Goal: Information Seeking & Learning: Learn about a topic

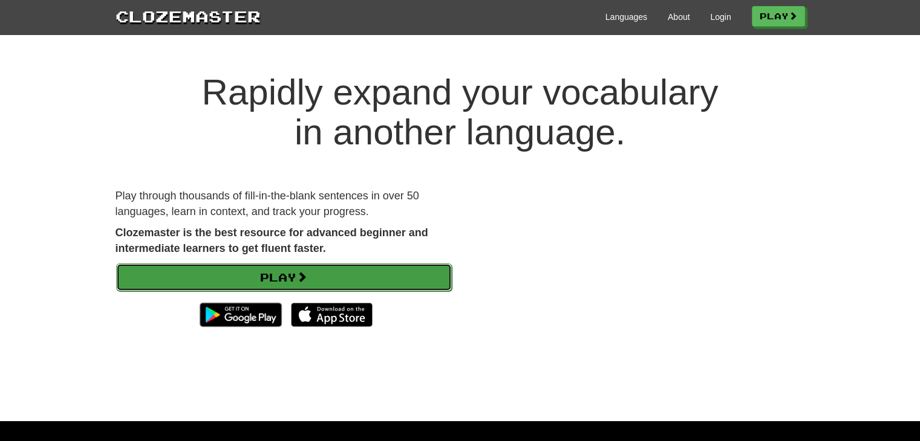
click at [310, 288] on link "Play" at bounding box center [284, 278] width 336 height 28
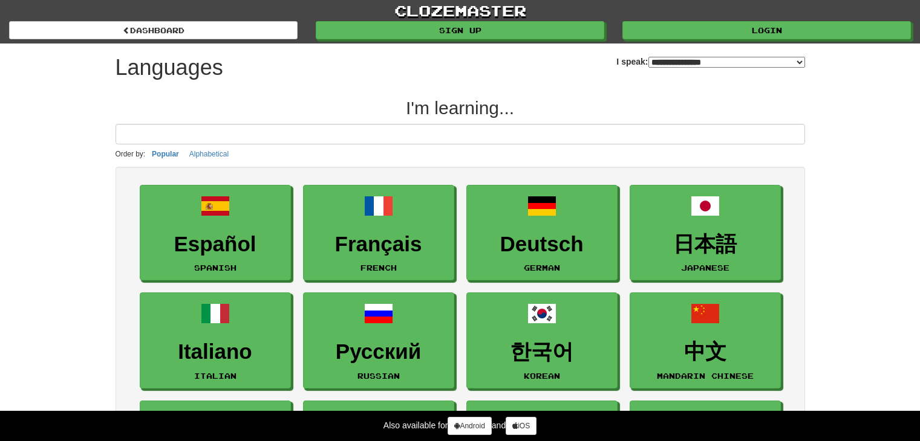
select select "*******"
click at [581, 114] on h2 "I'm learning..." at bounding box center [459, 108] width 689 height 20
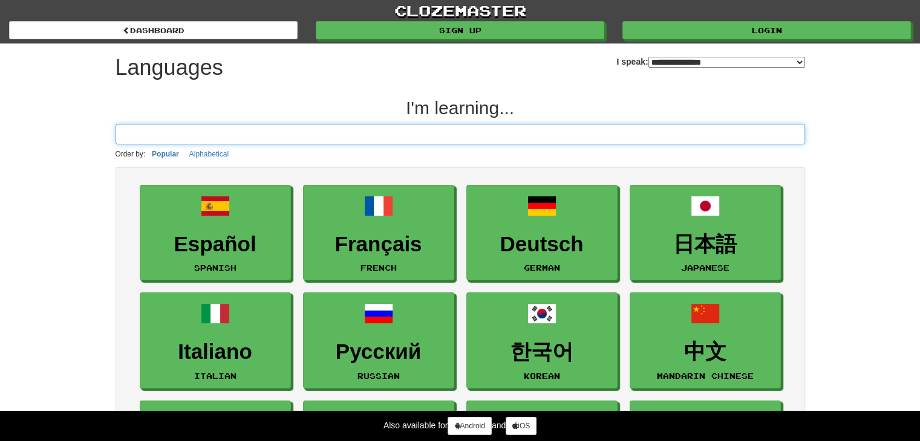
click at [573, 135] on input at bounding box center [459, 134] width 689 height 21
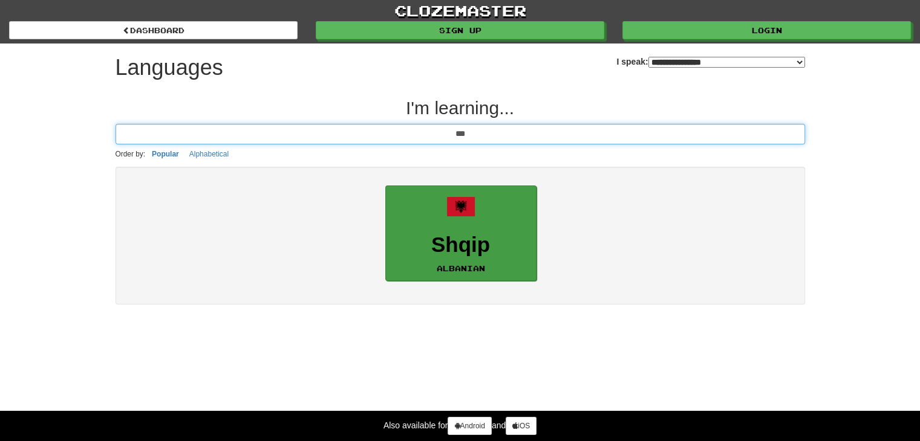
type input "***"
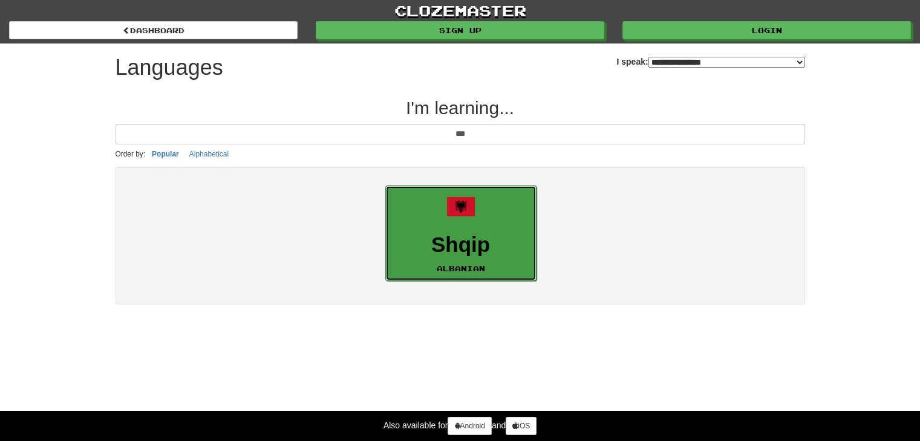
click at [473, 210] on span at bounding box center [460, 206] width 29 height 29
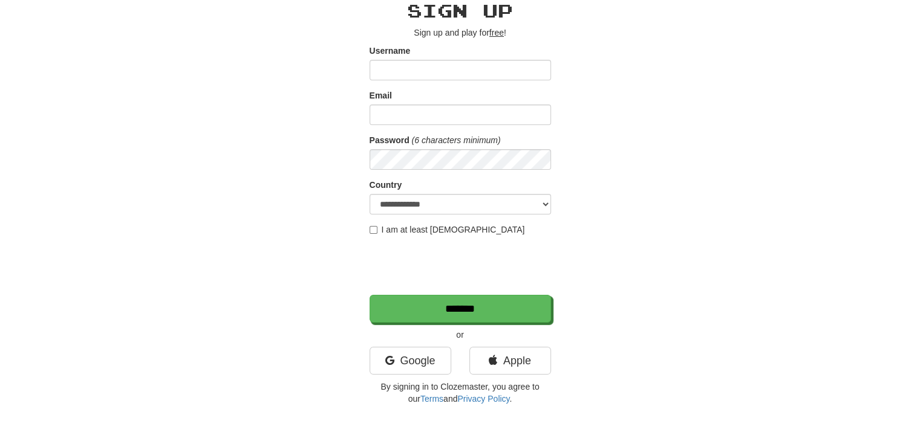
scroll to position [60, 0]
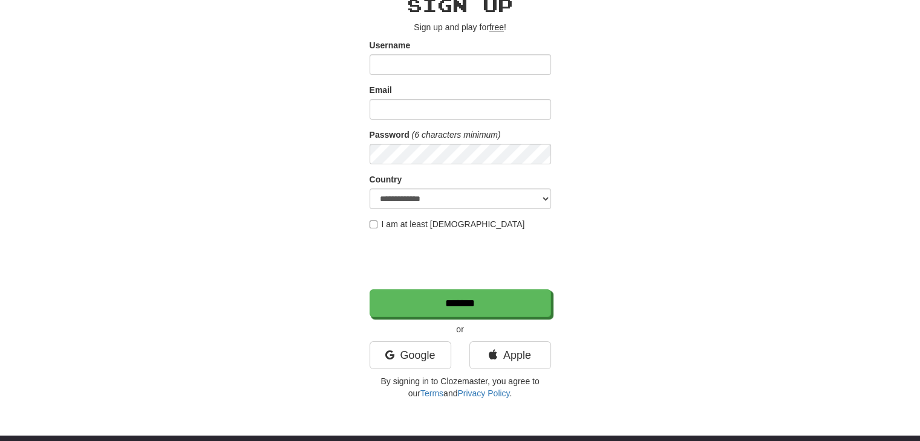
click at [395, 370] on div "Google" at bounding box center [410, 359] width 100 height 34
click at [392, 359] on icon at bounding box center [389, 355] width 9 height 11
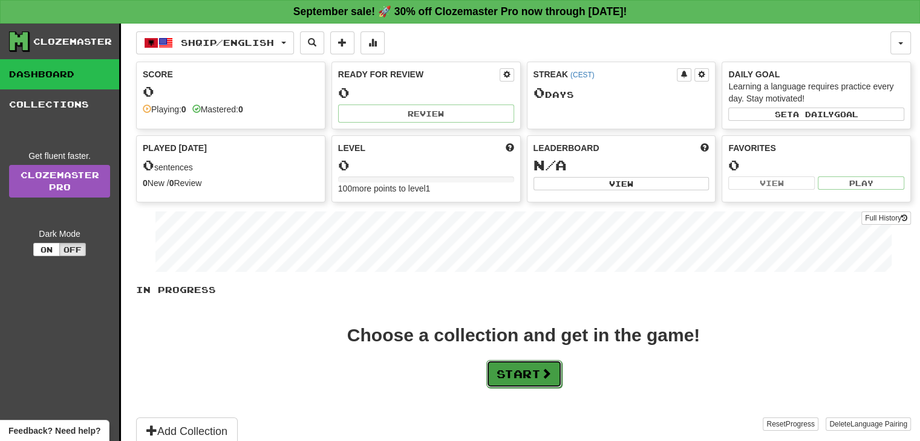
click at [547, 376] on span at bounding box center [546, 373] width 11 height 11
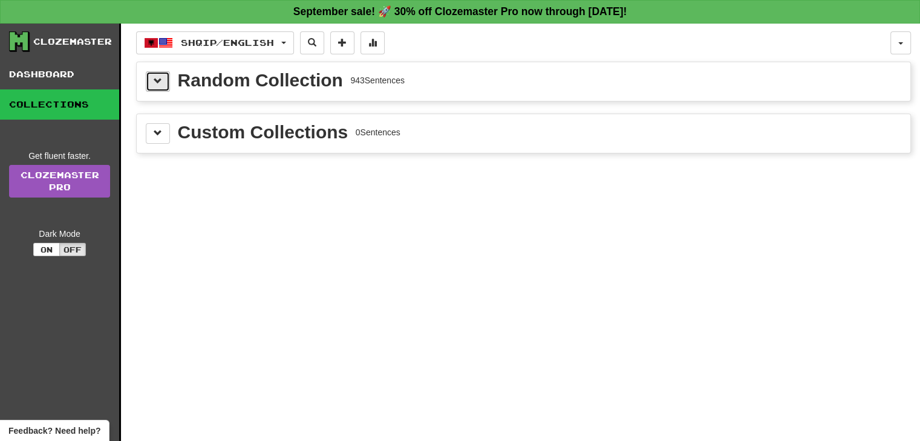
click at [150, 85] on button at bounding box center [158, 81] width 24 height 21
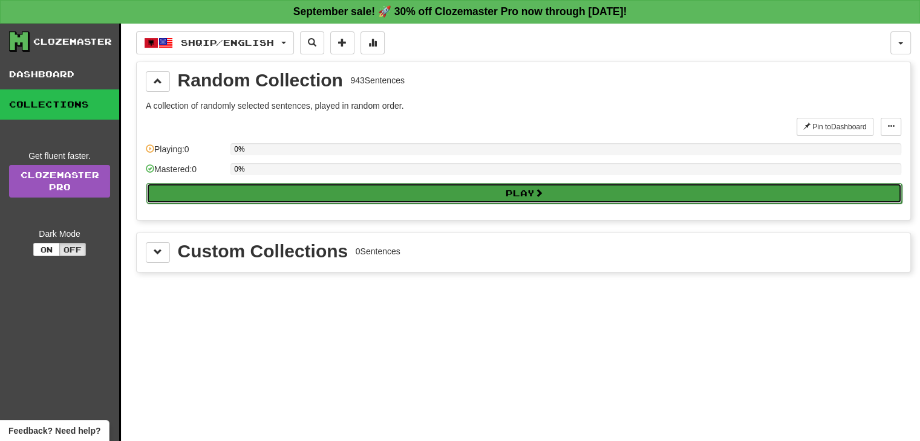
click at [243, 185] on button "Play" at bounding box center [523, 193] width 755 height 21
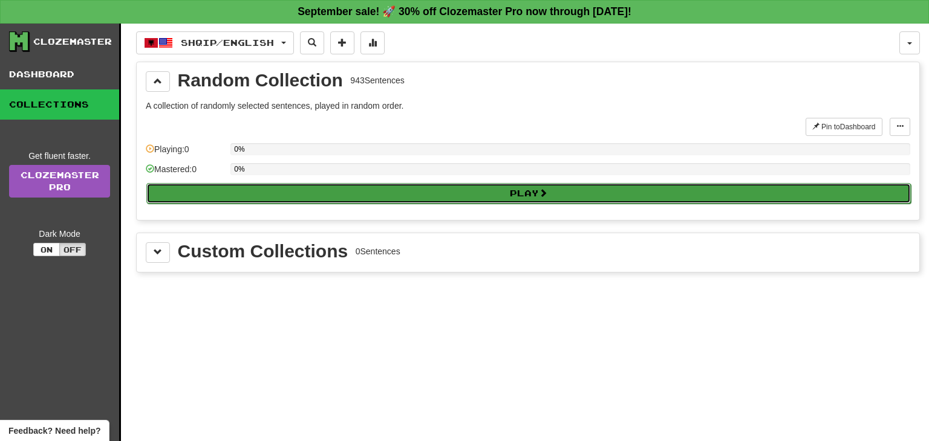
select select "**"
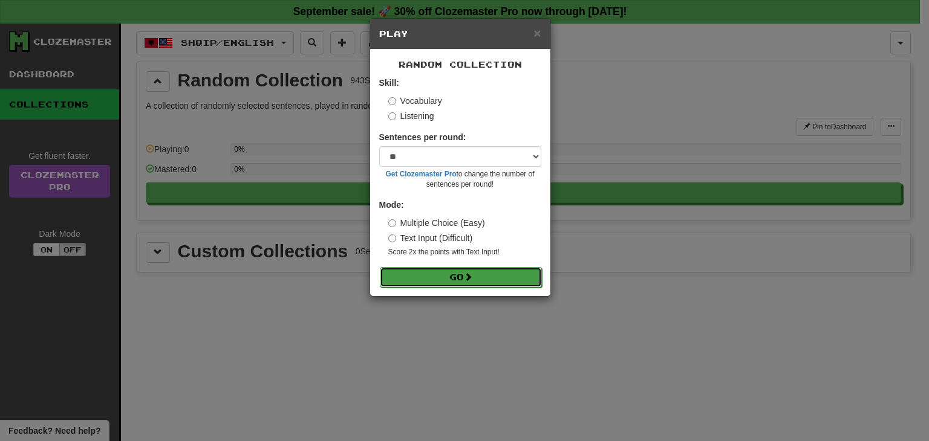
click at [471, 275] on span at bounding box center [468, 277] width 8 height 8
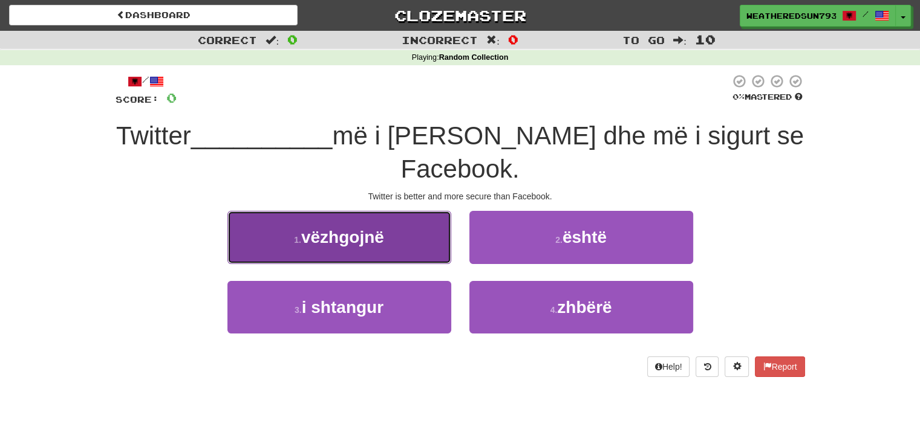
click at [385, 211] on button "1 . vëzhgojnë" at bounding box center [339, 237] width 224 height 53
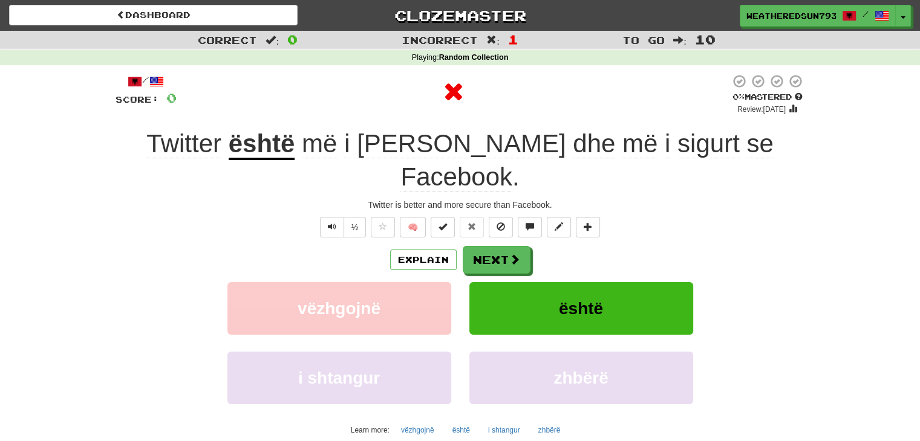
click at [508, 246] on div "Explain Next vëzhgojnë është i shtangur zhbërë Learn more: vëzhgojnë është i sh…" at bounding box center [459, 343] width 689 height 194
